Goal: Information Seeking & Learning: Check status

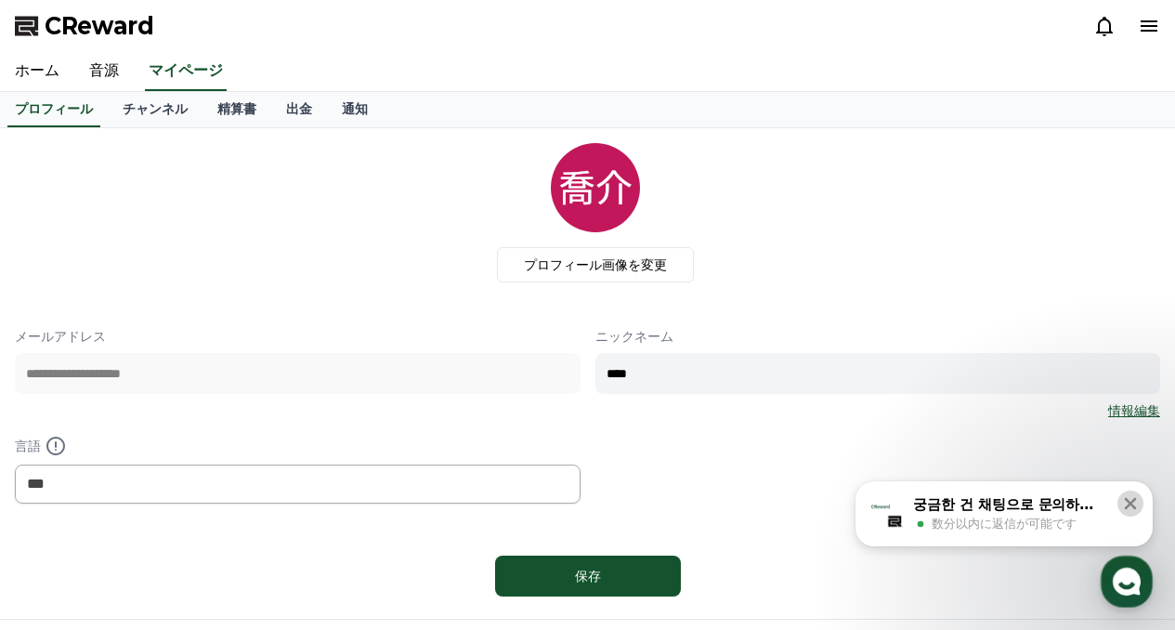
click at [1126, 505] on icon at bounding box center [1130, 503] width 19 height 19
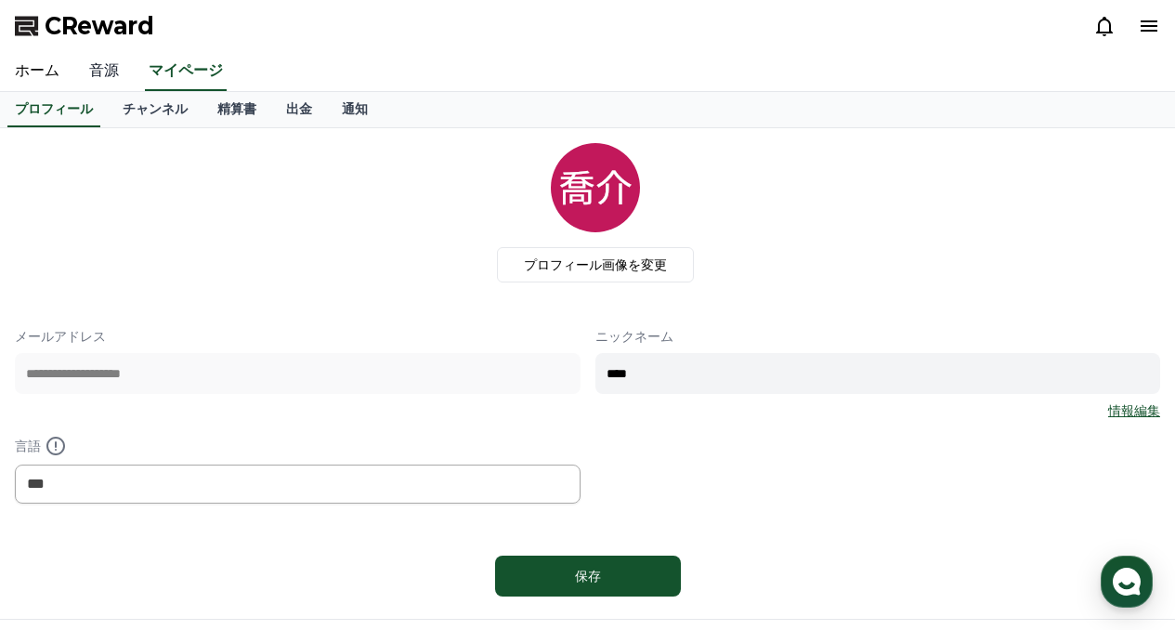
click at [111, 77] on link "音源" at bounding box center [103, 71] width 59 height 39
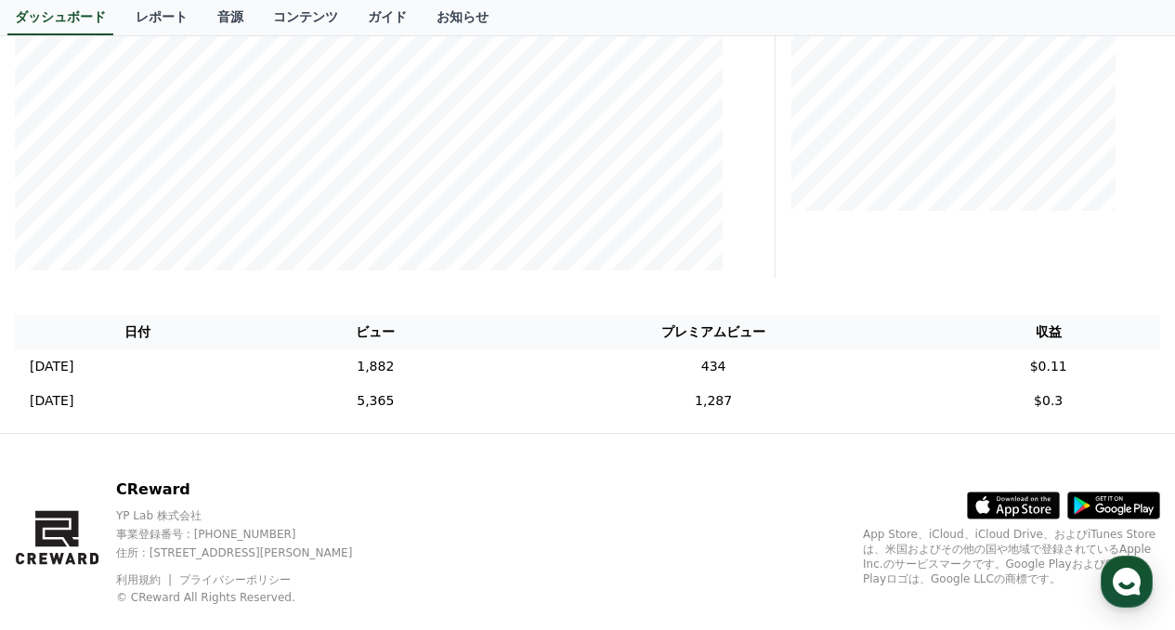
scroll to position [456, 0]
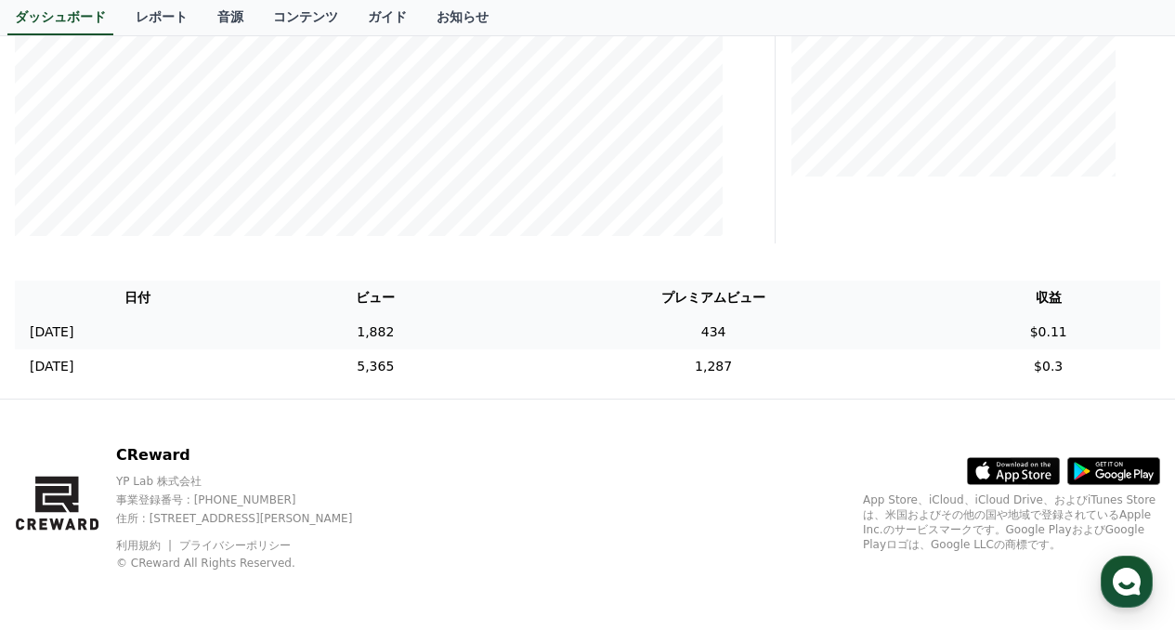
click at [260, 332] on td "[DATE] 08/24" at bounding box center [138, 332] width 246 height 34
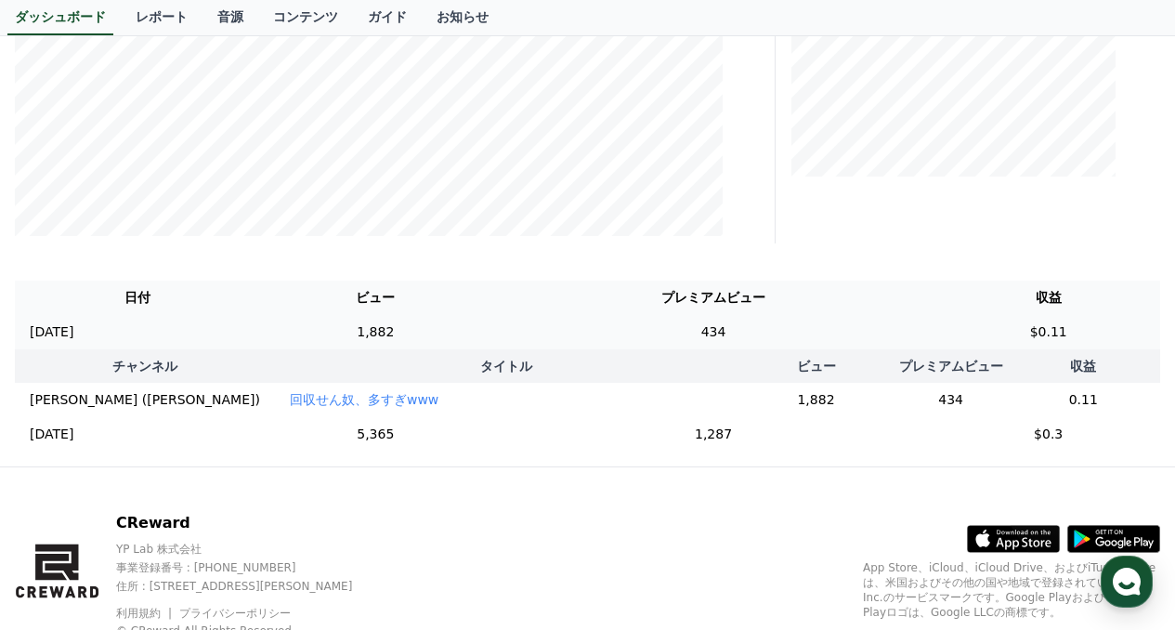
click at [261, 336] on td "[DATE] 08/24" at bounding box center [138, 332] width 246 height 34
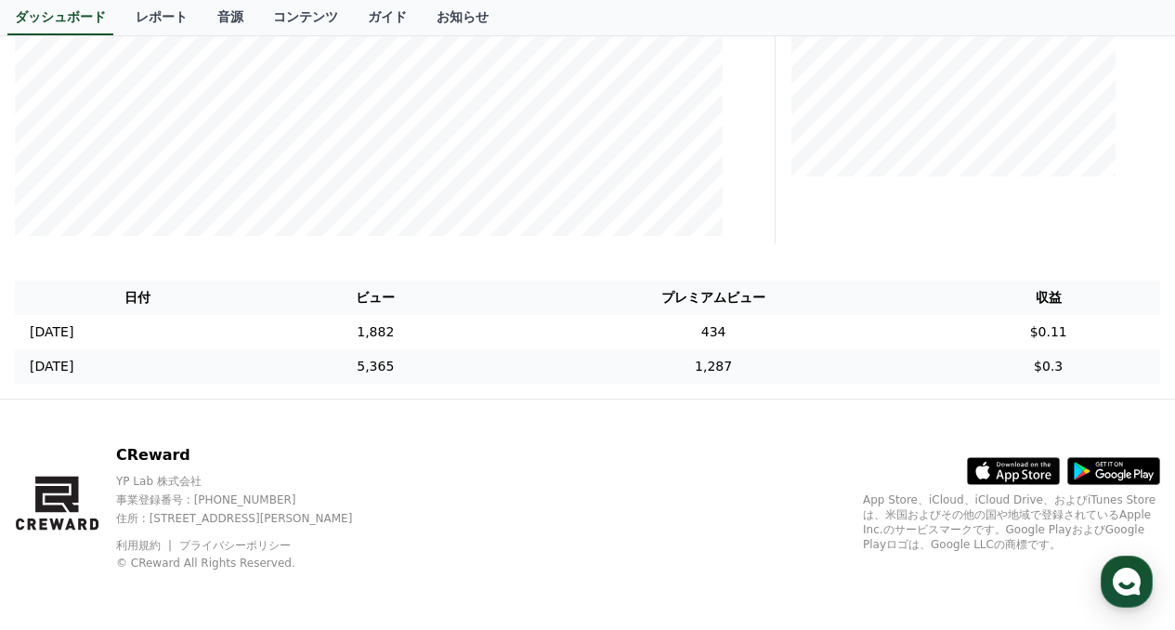
click at [261, 379] on td "[DATE] 08/23" at bounding box center [138, 366] width 246 height 34
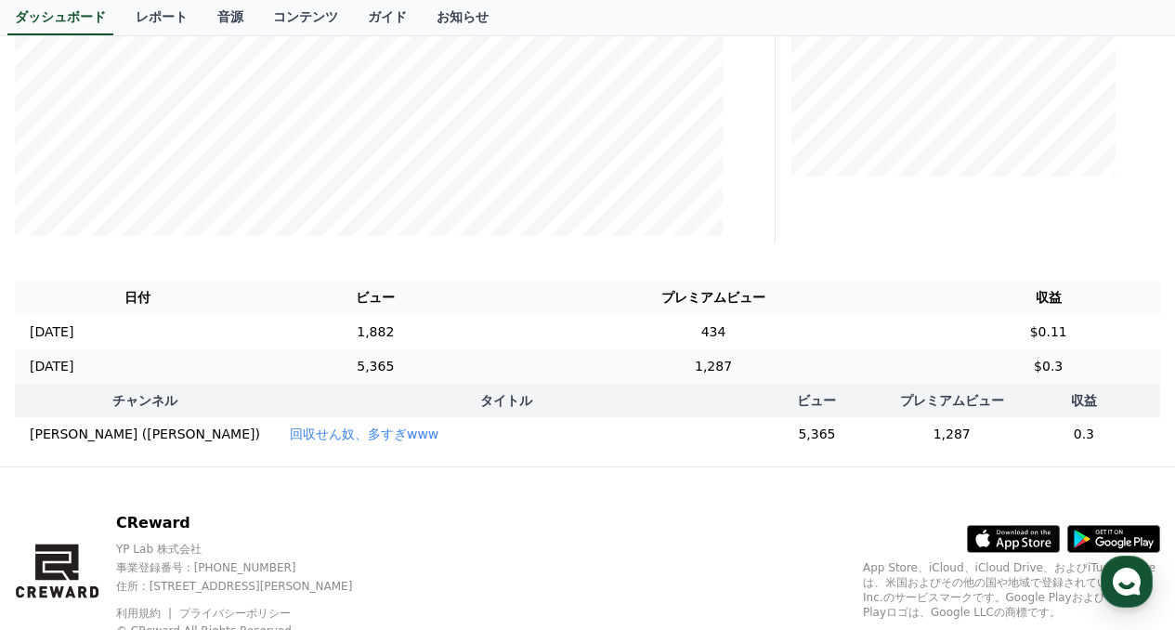
click at [261, 377] on td "[DATE] 08/23" at bounding box center [138, 366] width 246 height 34
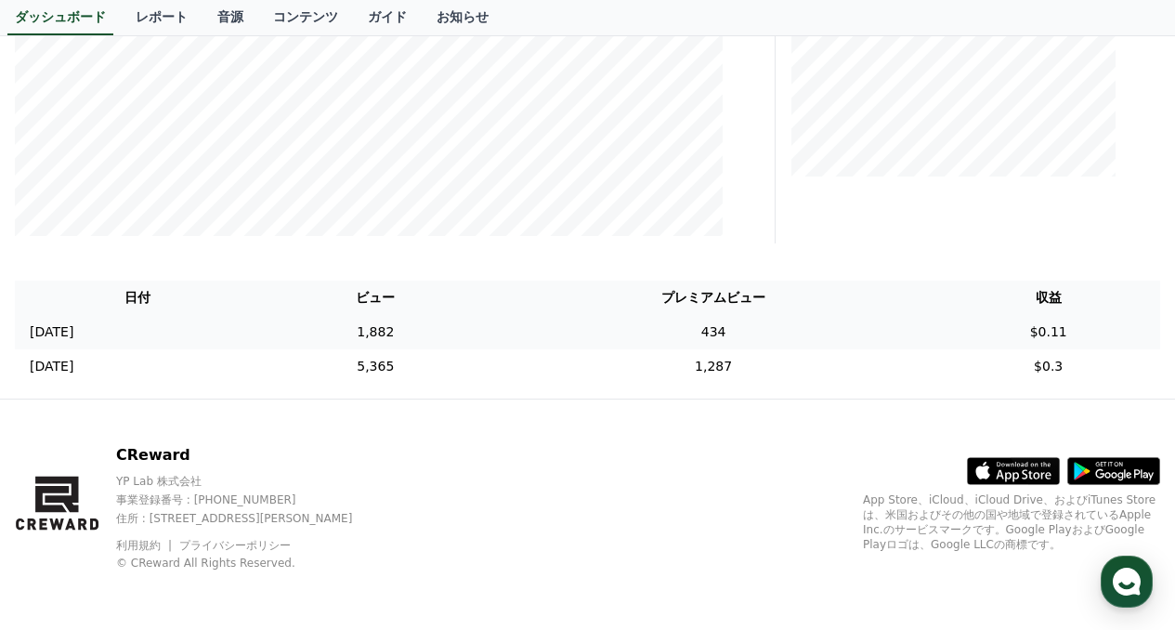
click at [366, 321] on td "1,882" at bounding box center [375, 332] width 229 height 34
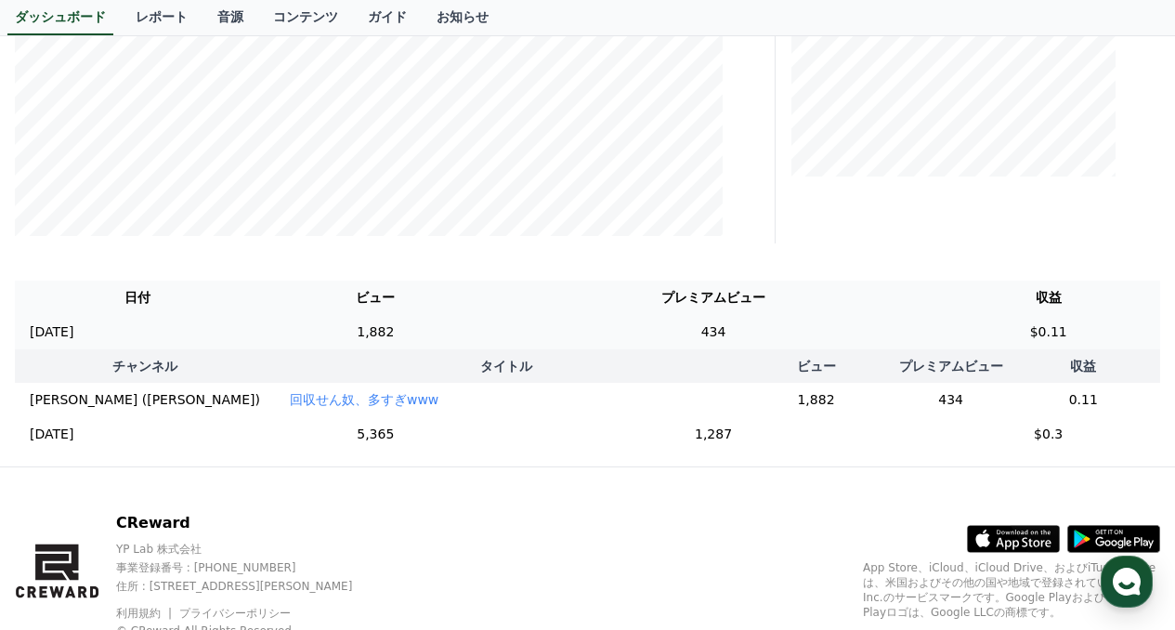
click at [371, 333] on td "1,882" at bounding box center [375, 332] width 229 height 34
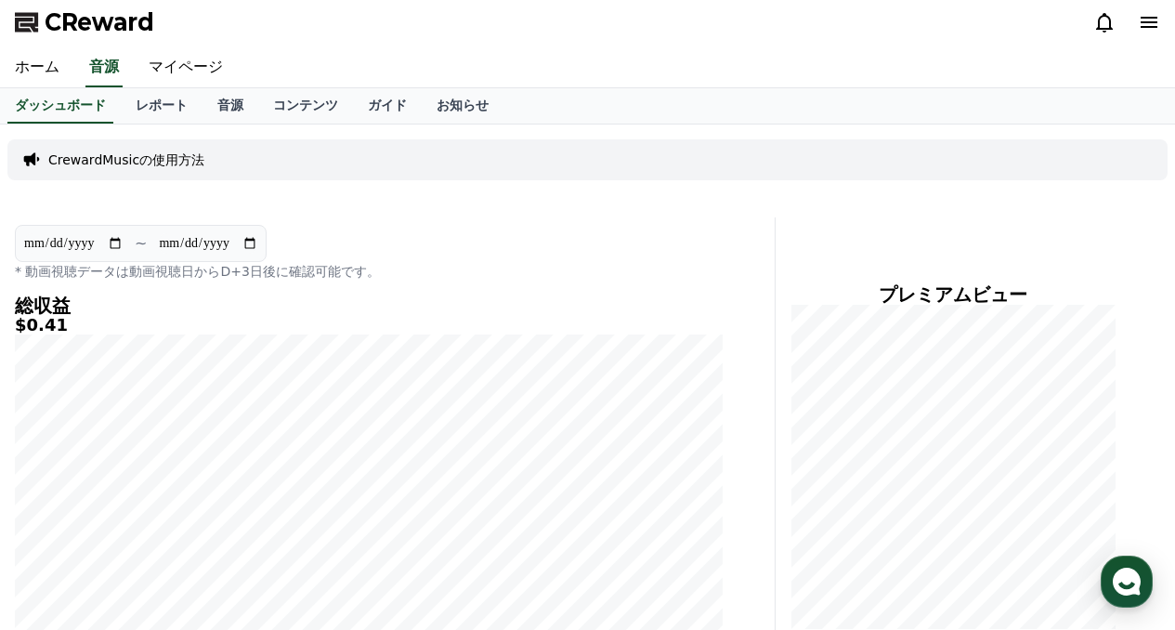
scroll to position [0, 0]
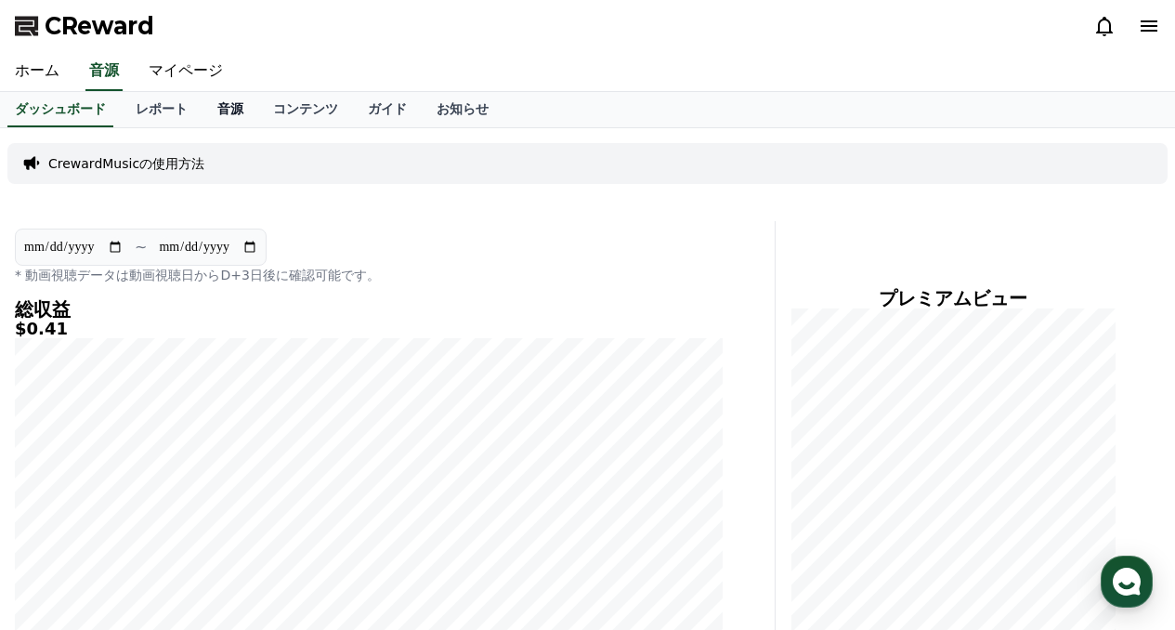
click at [203, 96] on link "音源" at bounding box center [231, 109] width 56 height 35
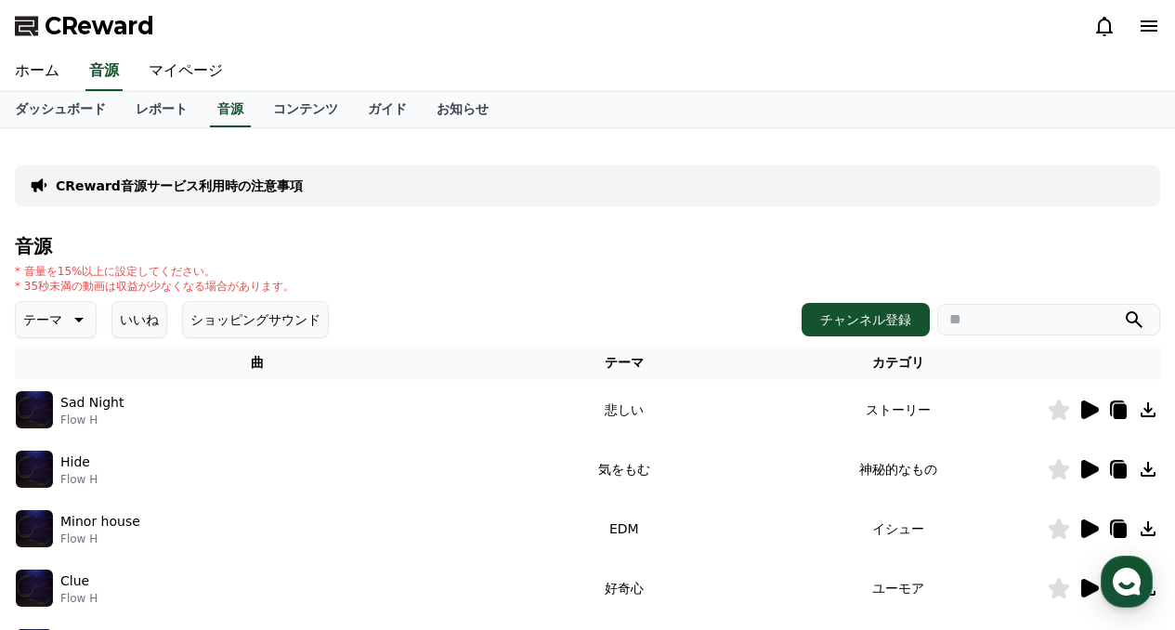
scroll to position [93, 0]
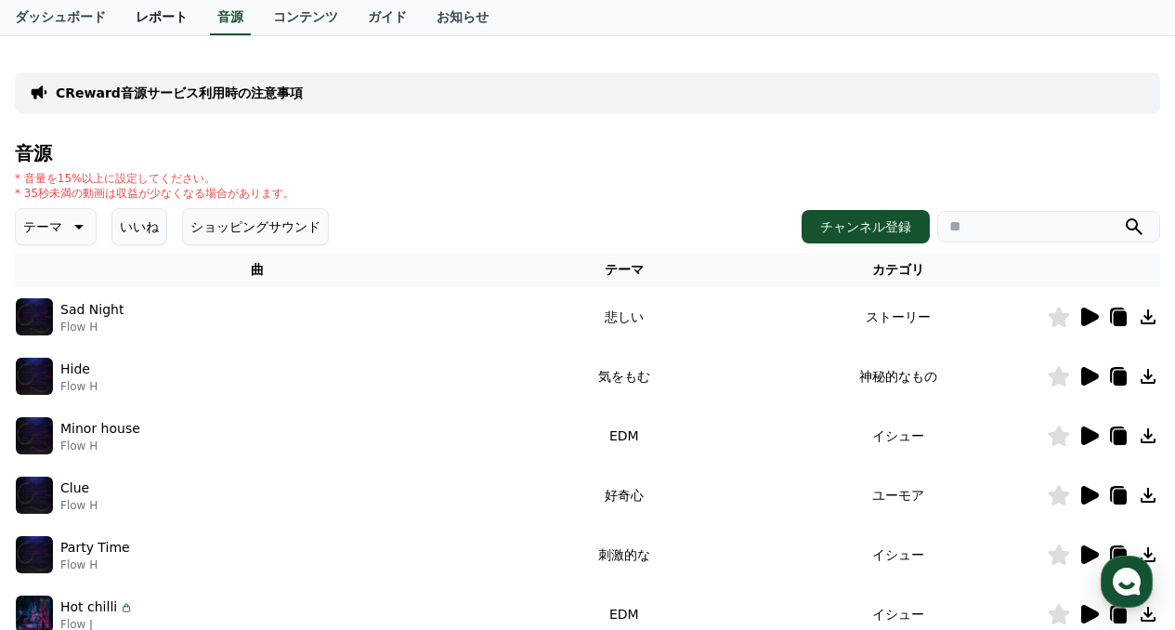
click at [121, 33] on link "レポート" at bounding box center [162, 17] width 82 height 35
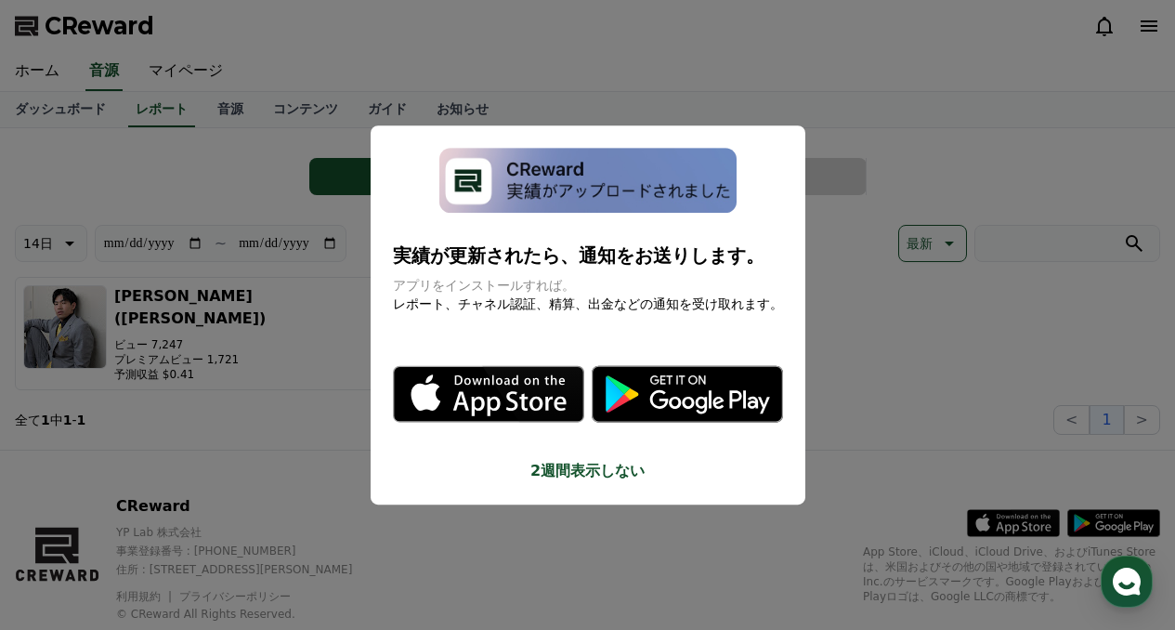
click at [1092, 86] on button "close modal" at bounding box center [587, 315] width 1175 height 630
